Goal: Task Accomplishment & Management: Manage account settings

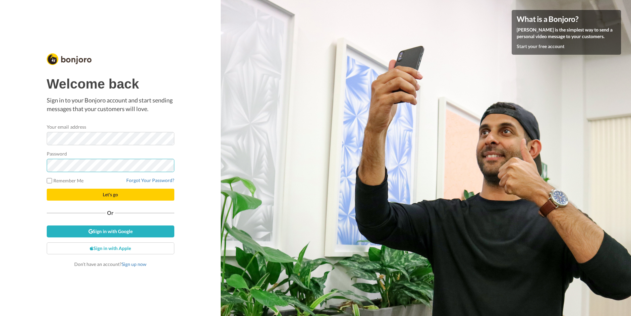
click at [47, 189] on button "Let's go" at bounding box center [111, 195] width 128 height 12
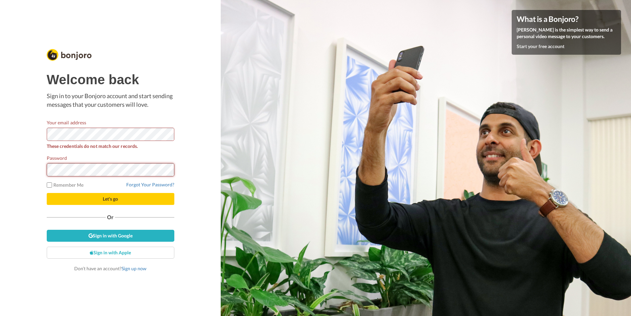
click at [47, 193] on button "Let's go" at bounding box center [111, 199] width 128 height 12
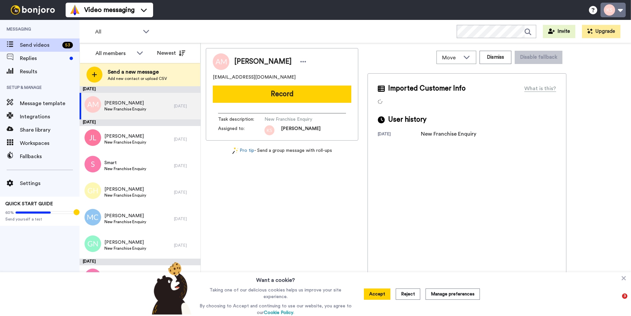
click at [617, 12] on button at bounding box center [613, 10] width 25 height 15
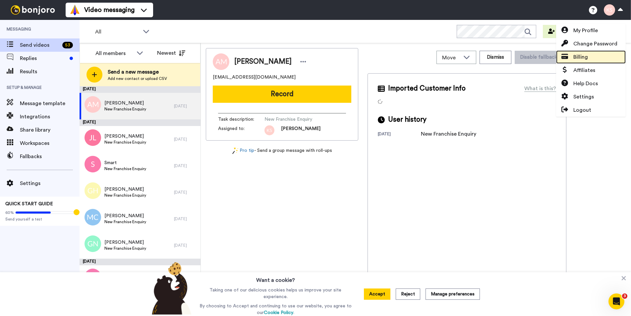
click at [579, 56] on span "Billing" at bounding box center [580, 57] width 15 height 8
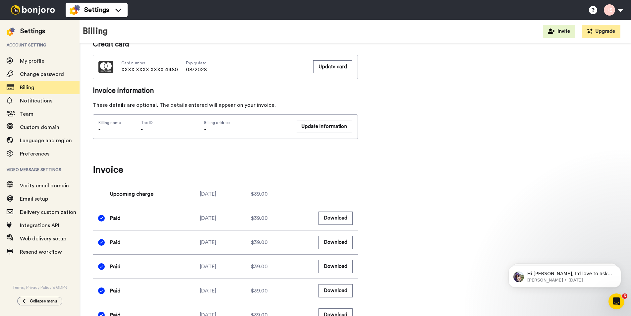
scroll to position [182, 0]
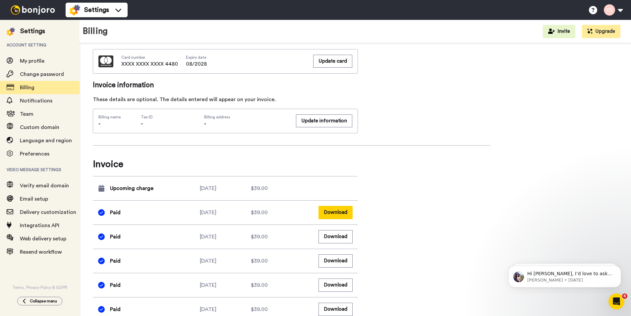
click at [336, 215] on button "Download" at bounding box center [336, 212] width 34 height 13
